Goal: Task Accomplishment & Management: Manage account settings

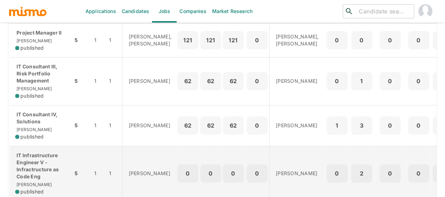
scroll to position [246, 0]
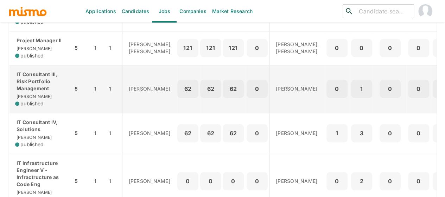
click at [44, 92] on p "IT Consultant III, Risk Portfolio Management" at bounding box center [41, 81] width 52 height 21
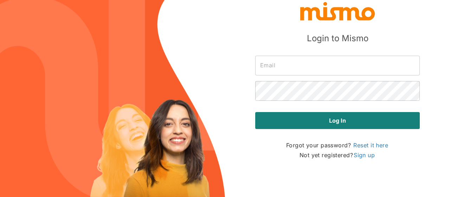
click at [316, 59] on input "text" at bounding box center [337, 66] width 165 height 20
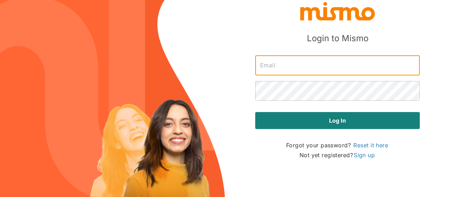
type input "maia@mismo.team"
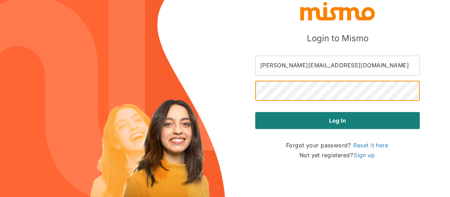
click at [255, 112] on button "Log in" at bounding box center [337, 120] width 165 height 17
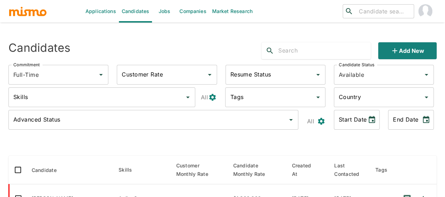
click at [158, 12] on link "Jobs" at bounding box center [164, 11] width 25 height 23
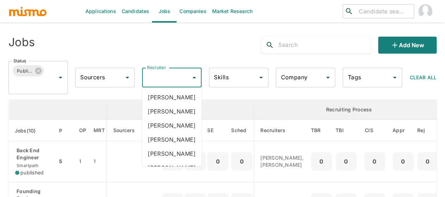
click at [157, 77] on div "Recruiter Recruiter" at bounding box center [171, 78] width 59 height 20
type input "mai"
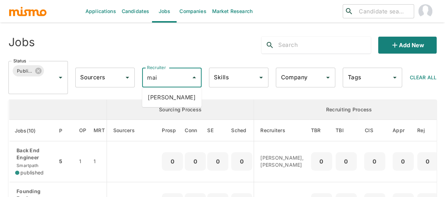
click at [165, 93] on li "Maia Reyes" at bounding box center [171, 97] width 59 height 14
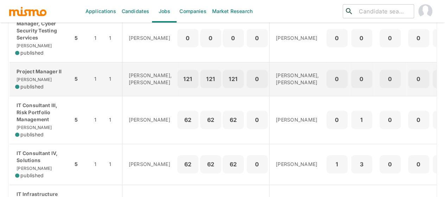
scroll to position [246, 0]
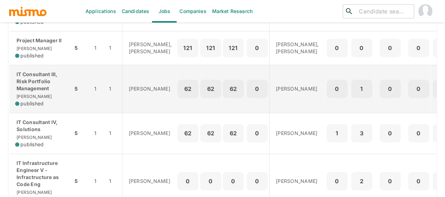
click at [27, 99] on span "[PERSON_NAME]" at bounding box center [33, 96] width 37 height 5
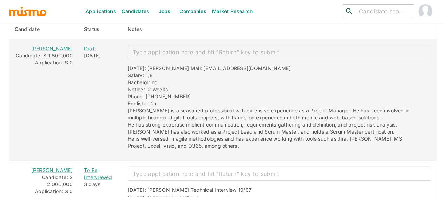
scroll to position [921, 0]
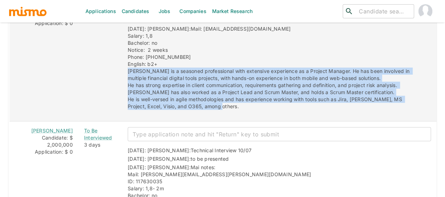
drag, startPoint x: 181, startPoint y: 102, endPoint x: 117, endPoint y: 67, distance: 73.6
click at [122, 67] on div "[DATE]: [PERSON_NAME]: Mail: [EMAIL_ADDRESS][DOMAIN_NAME] Salary: 1,8 Bachelor:…" at bounding box center [276, 65] width 309 height 90
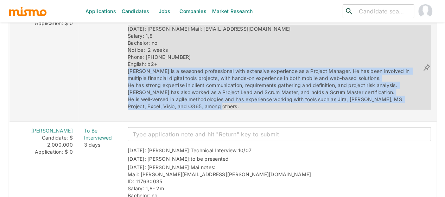
copy span "[PERSON_NAME] is a seasoned professional with extensive experience as a Project…"
